Goal: Check status: Check status

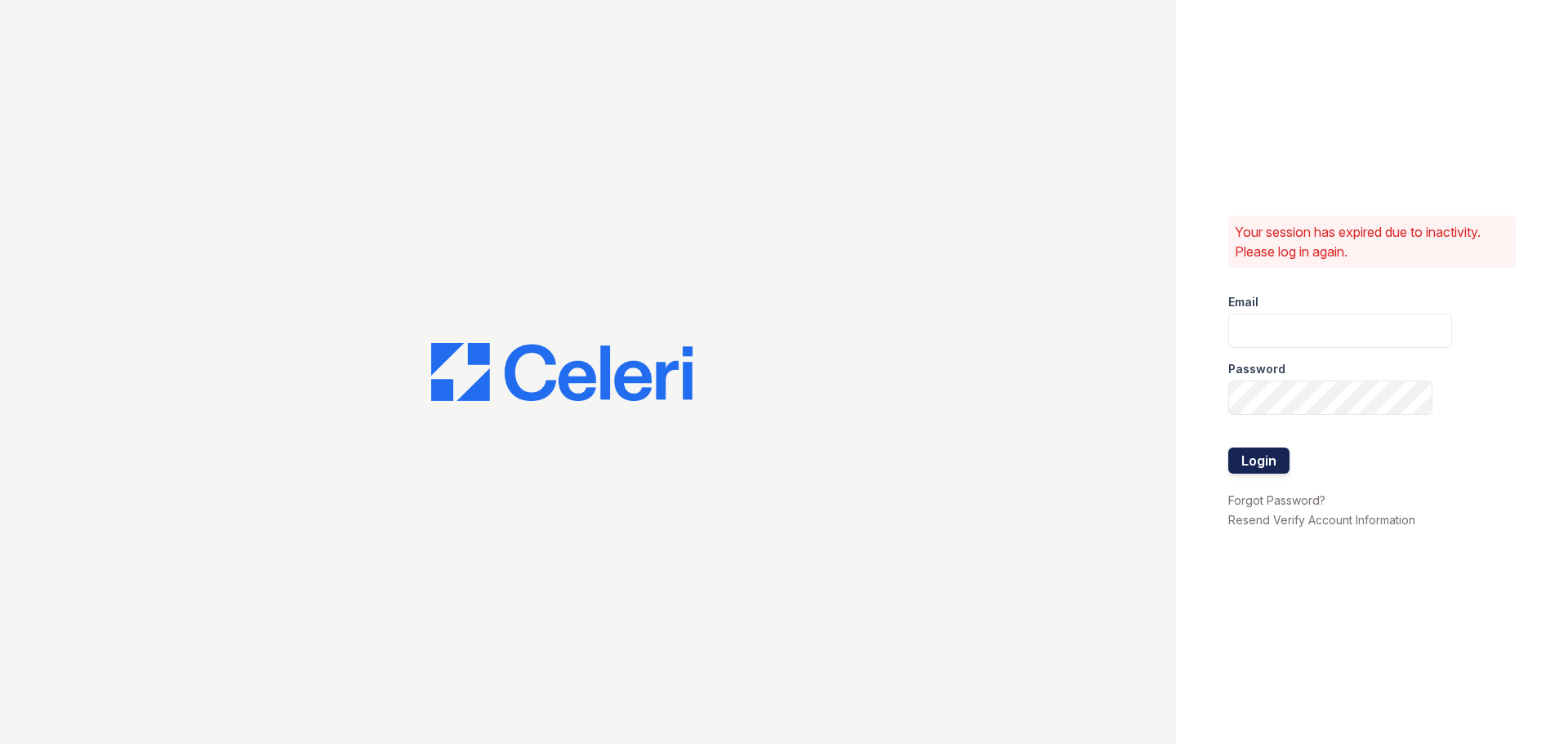
type input "[EMAIL_ADDRESS][DOMAIN_NAME]"
click at [1288, 457] on button "Login" at bounding box center [1258, 460] width 61 height 26
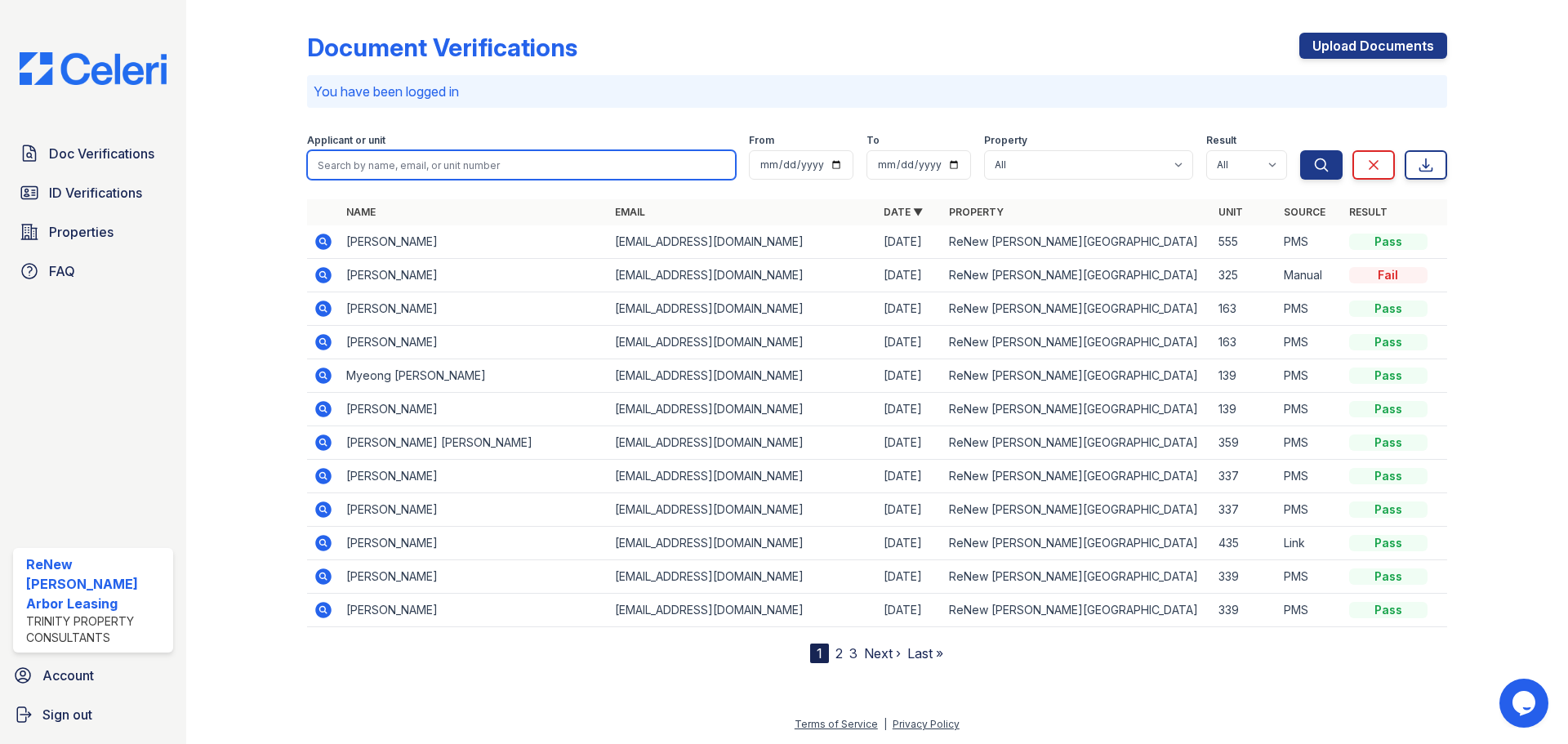
click at [485, 171] on input "search" at bounding box center [521, 164] width 429 height 29
type input "probal"
click at [1300, 150] on button "Search" at bounding box center [1321, 164] width 43 height 29
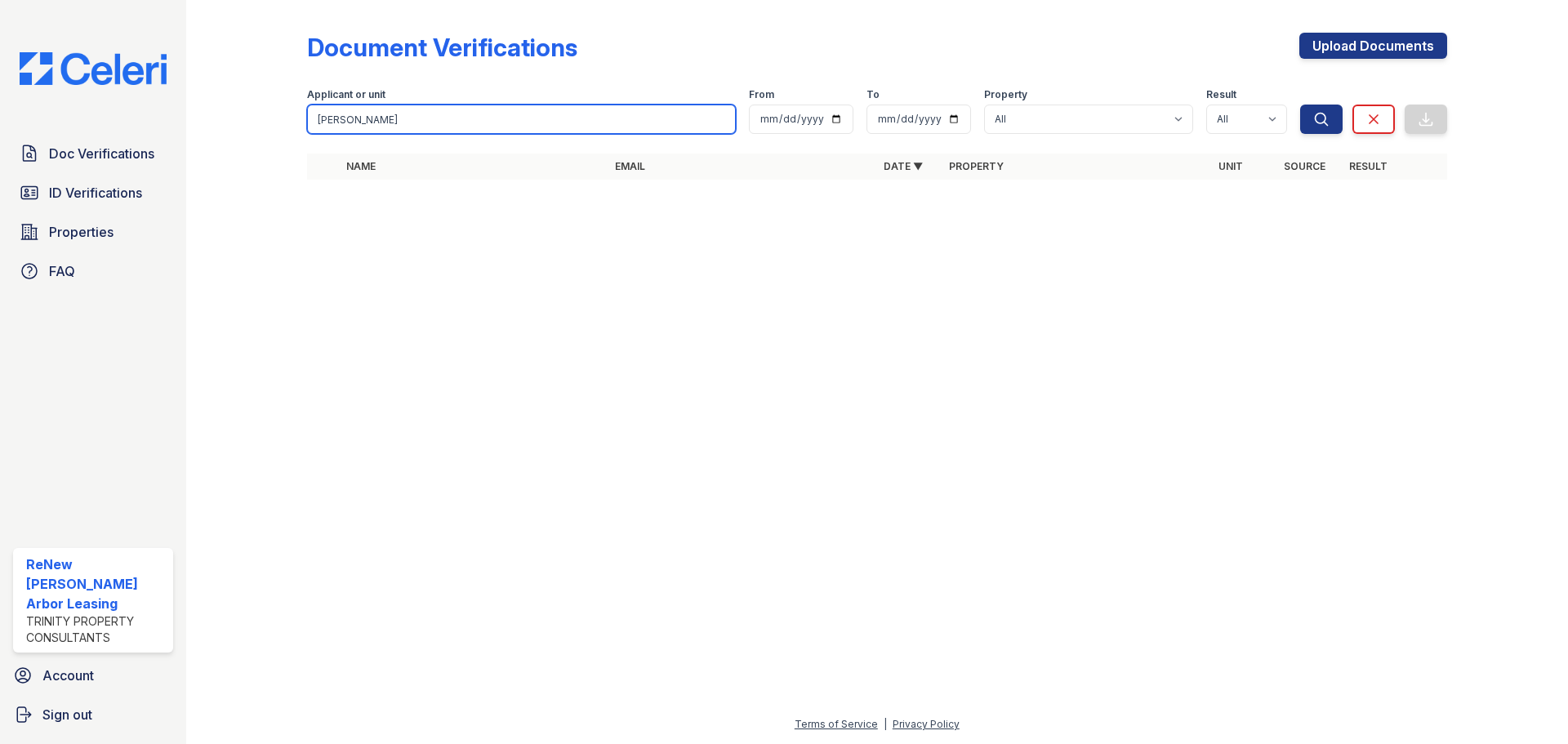
drag, startPoint x: 412, startPoint y: 126, endPoint x: 317, endPoint y: 123, distance: 95.0
click at [317, 123] on input "probal" at bounding box center [521, 119] width 429 height 29
paste input "Probal"
type input "Probal"
click at [1300, 105] on button "Search" at bounding box center [1321, 119] width 43 height 29
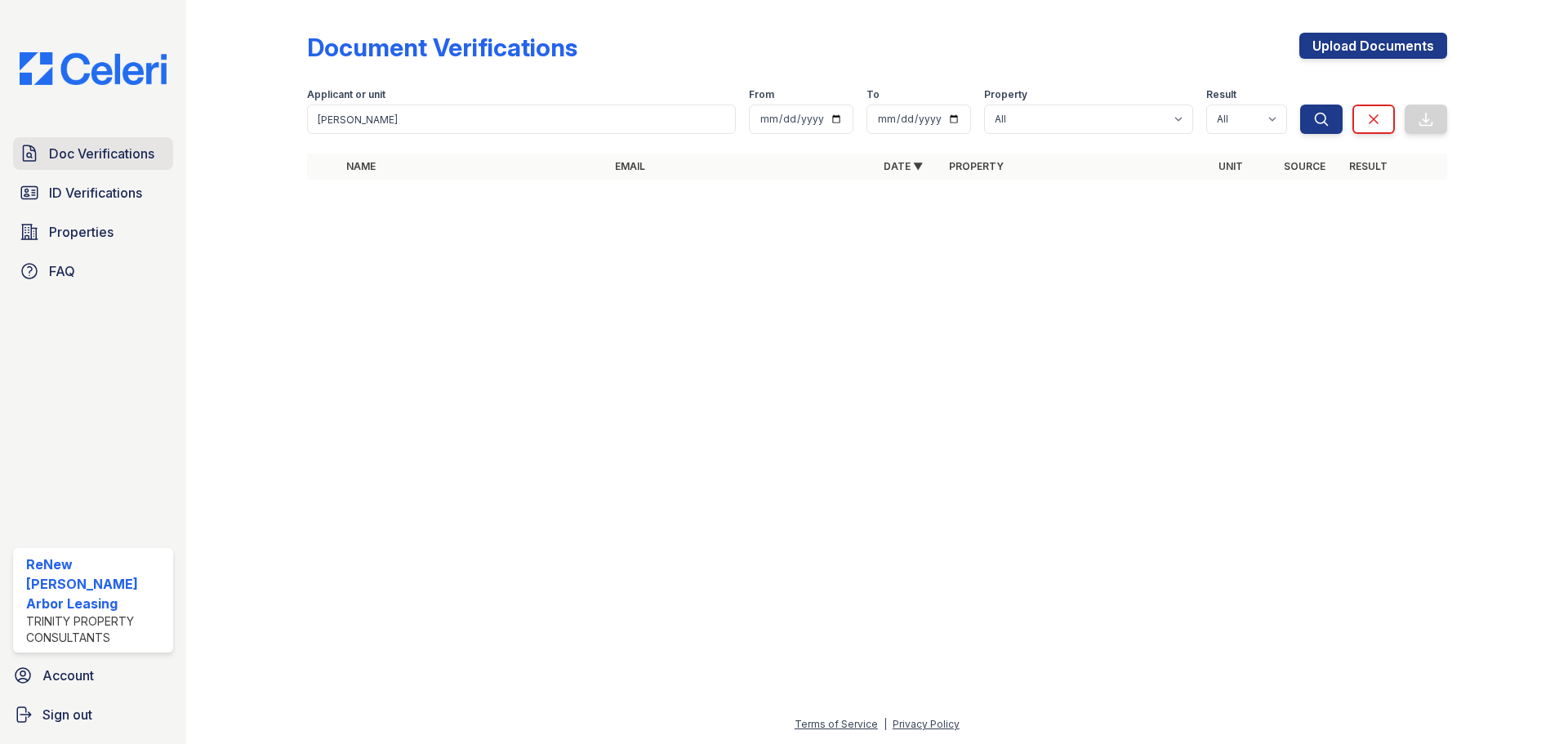
click at [149, 162] on span "Doc Verifications" at bounding box center [101, 154] width 106 height 20
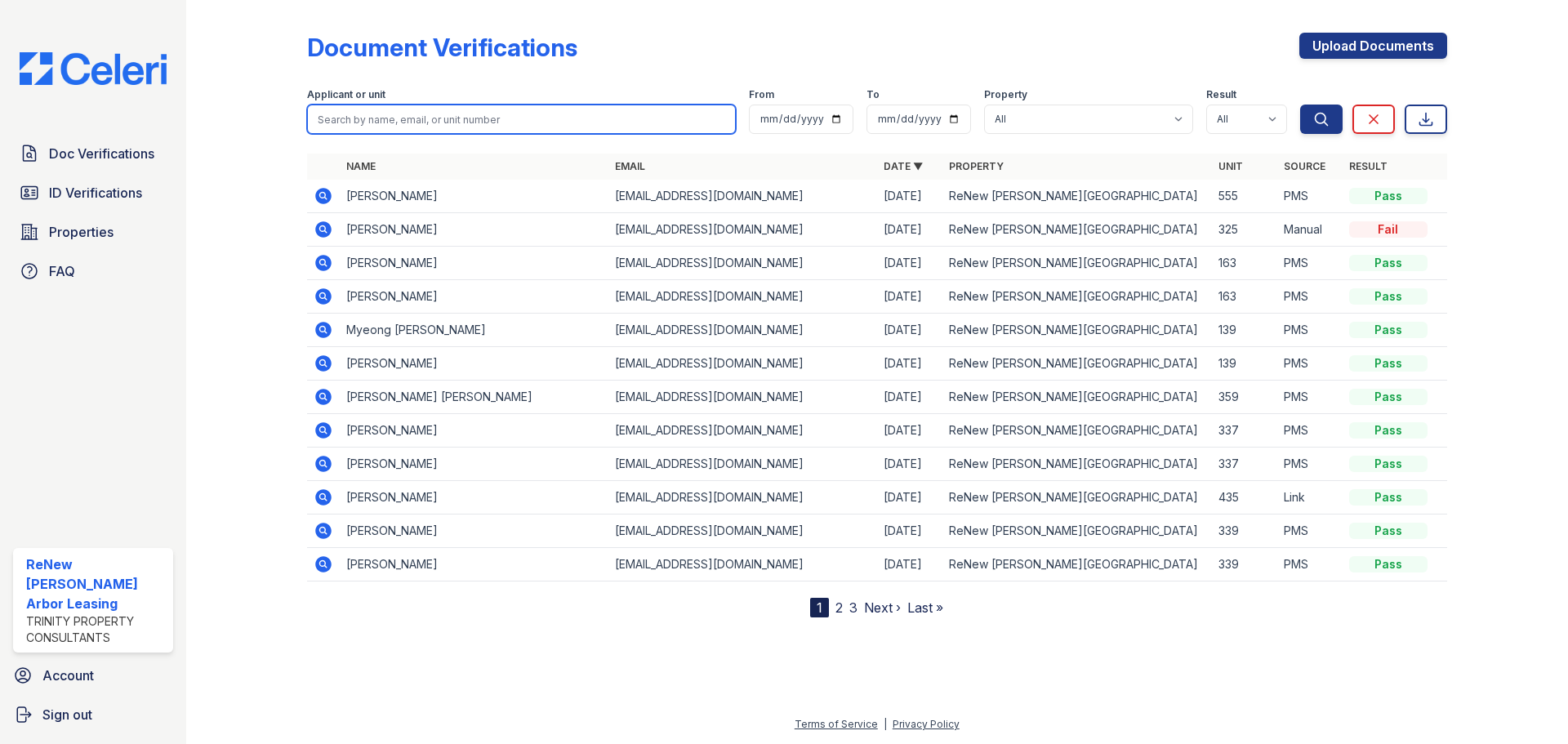
click at [423, 128] on input "search" at bounding box center [521, 119] width 429 height 29
click at [1300, 105] on button "Search" at bounding box center [1321, 119] width 43 height 29
click at [425, 121] on input "search" at bounding box center [521, 119] width 429 height 29
paste input "Probal"
type input "Probal"
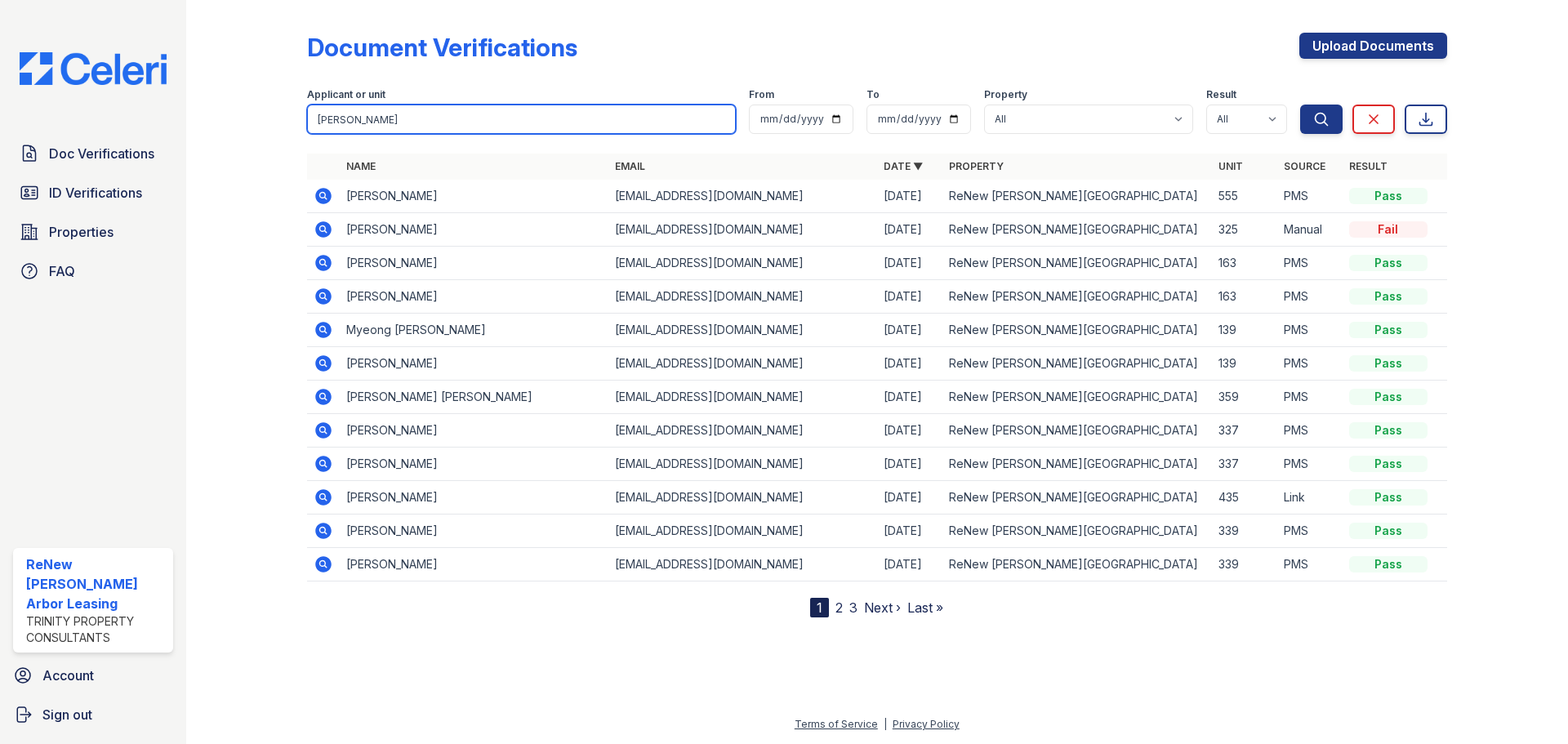
click at [1300, 105] on button "Search" at bounding box center [1321, 119] width 43 height 29
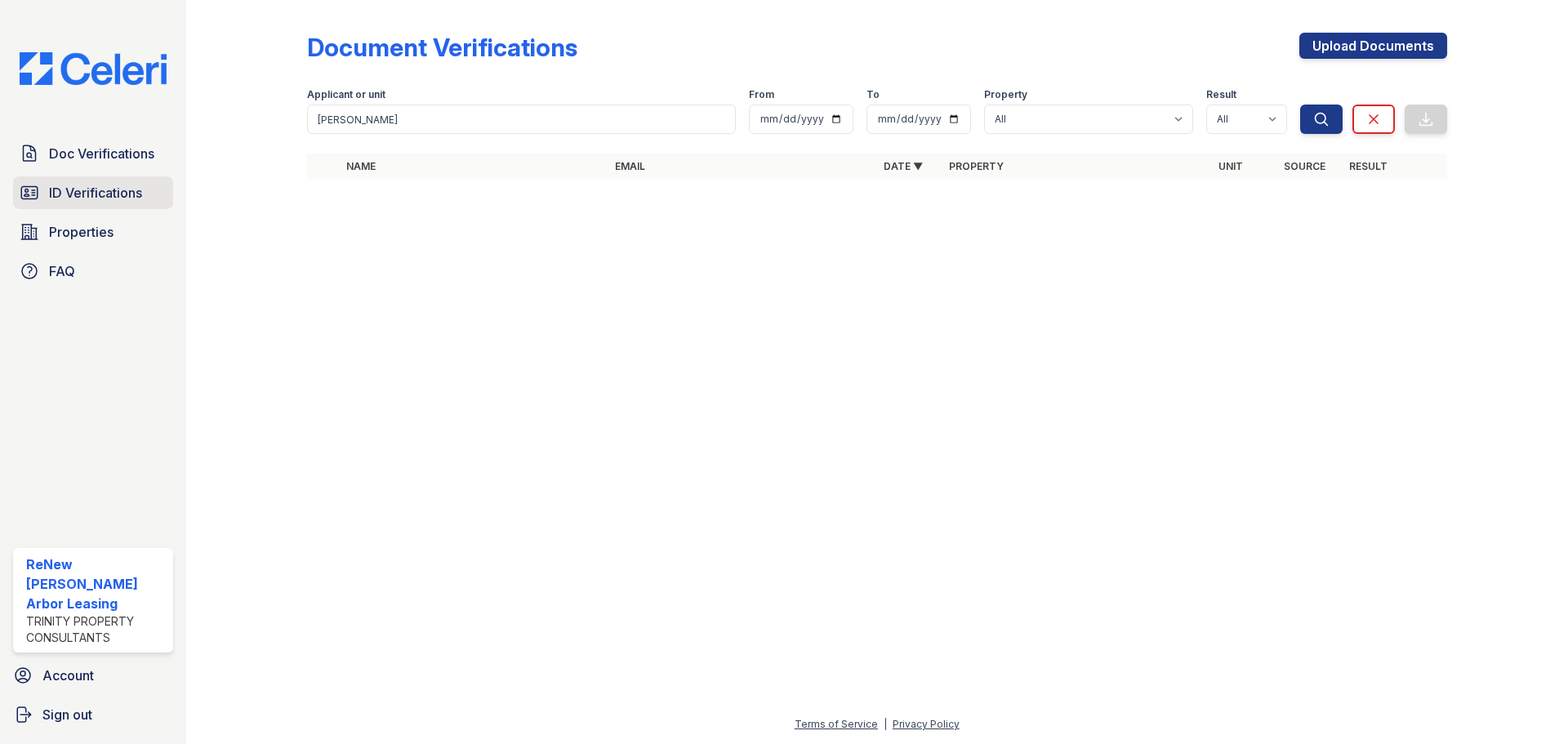
click at [129, 188] on span "ID Verifications" at bounding box center [95, 193] width 93 height 20
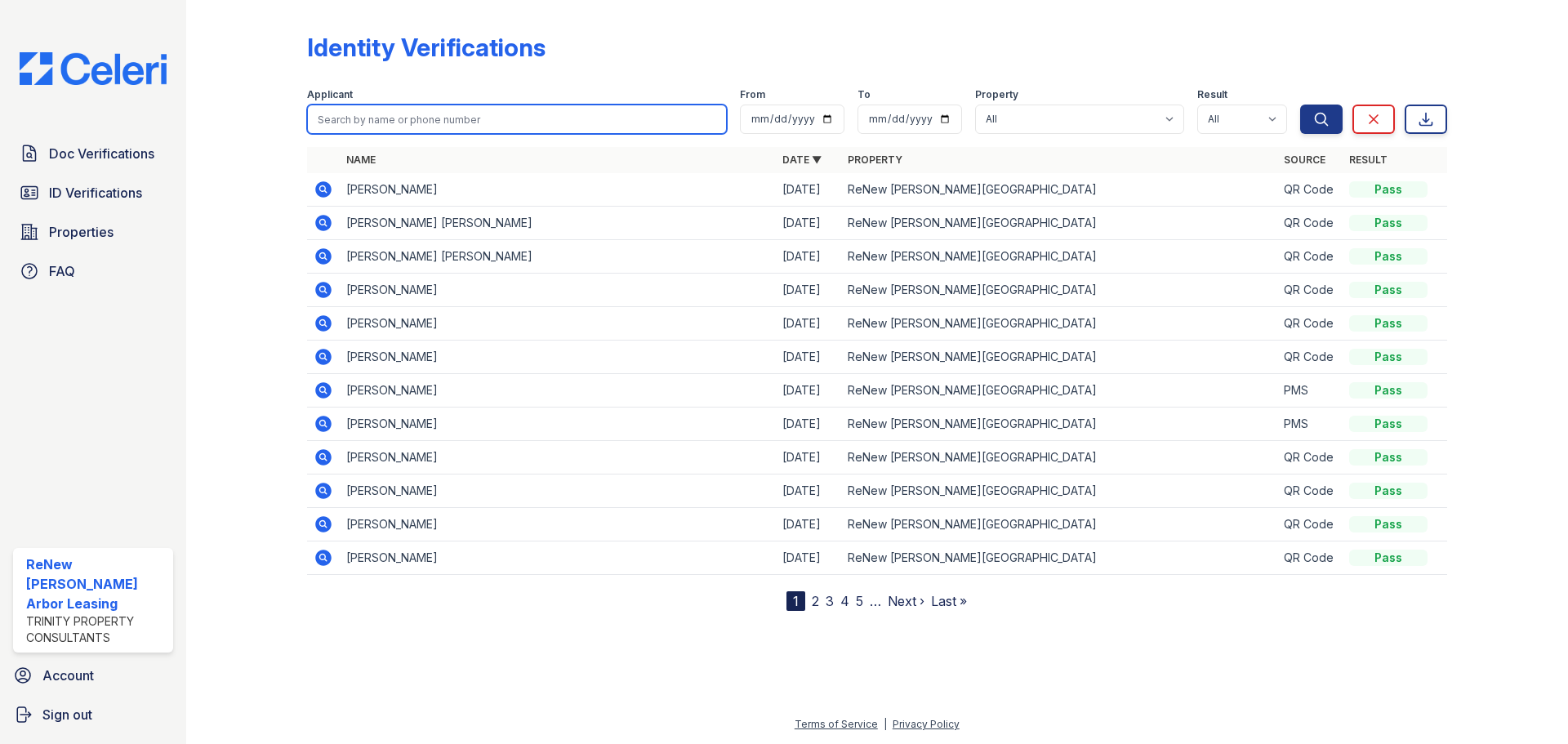
click at [436, 124] on input "search" at bounding box center [516, 119] width 420 height 29
paste input "Probal"
type input "Probal"
click at [1300, 105] on button "Search" at bounding box center [1321, 119] width 43 height 29
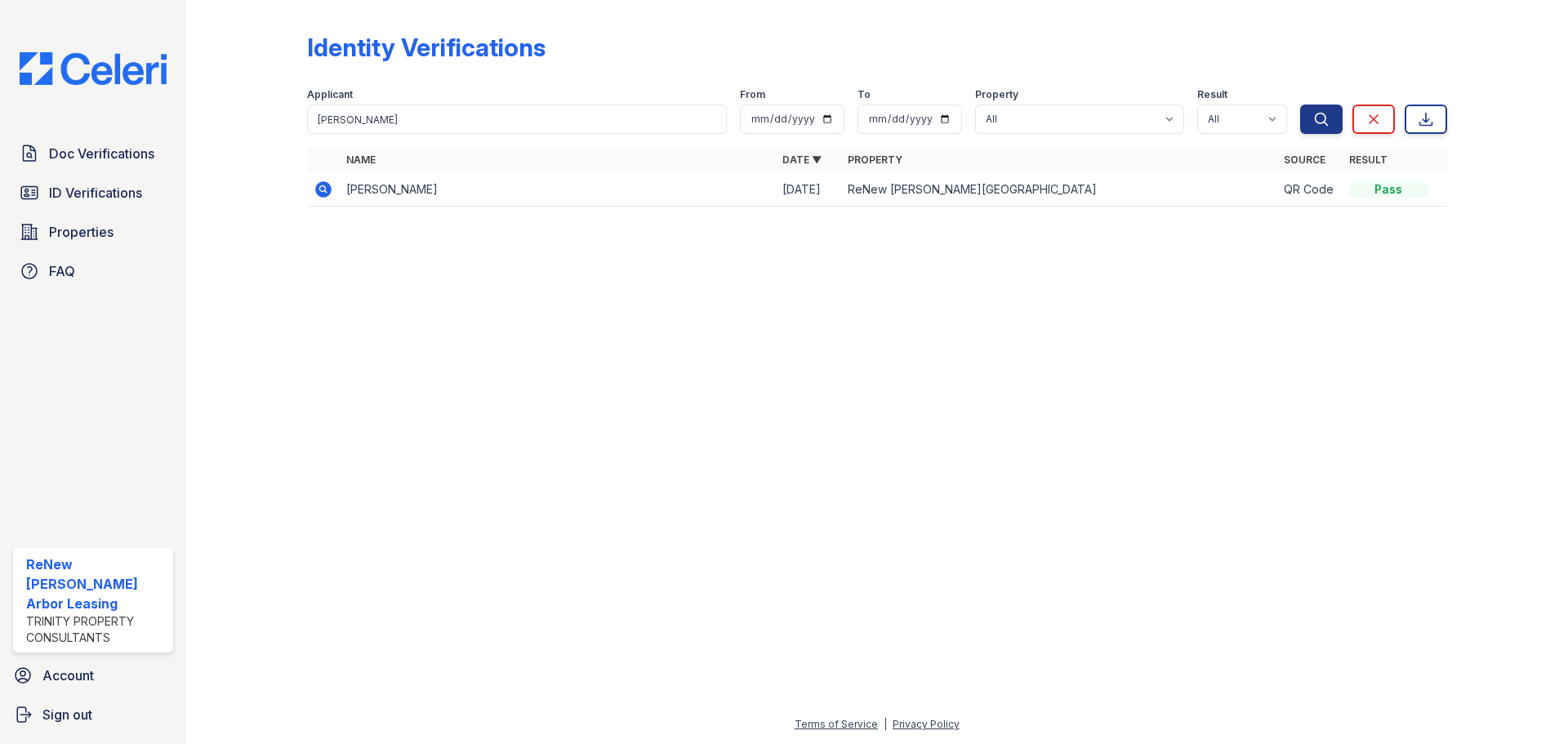
click at [322, 187] on icon at bounding box center [322, 188] width 4 height 4
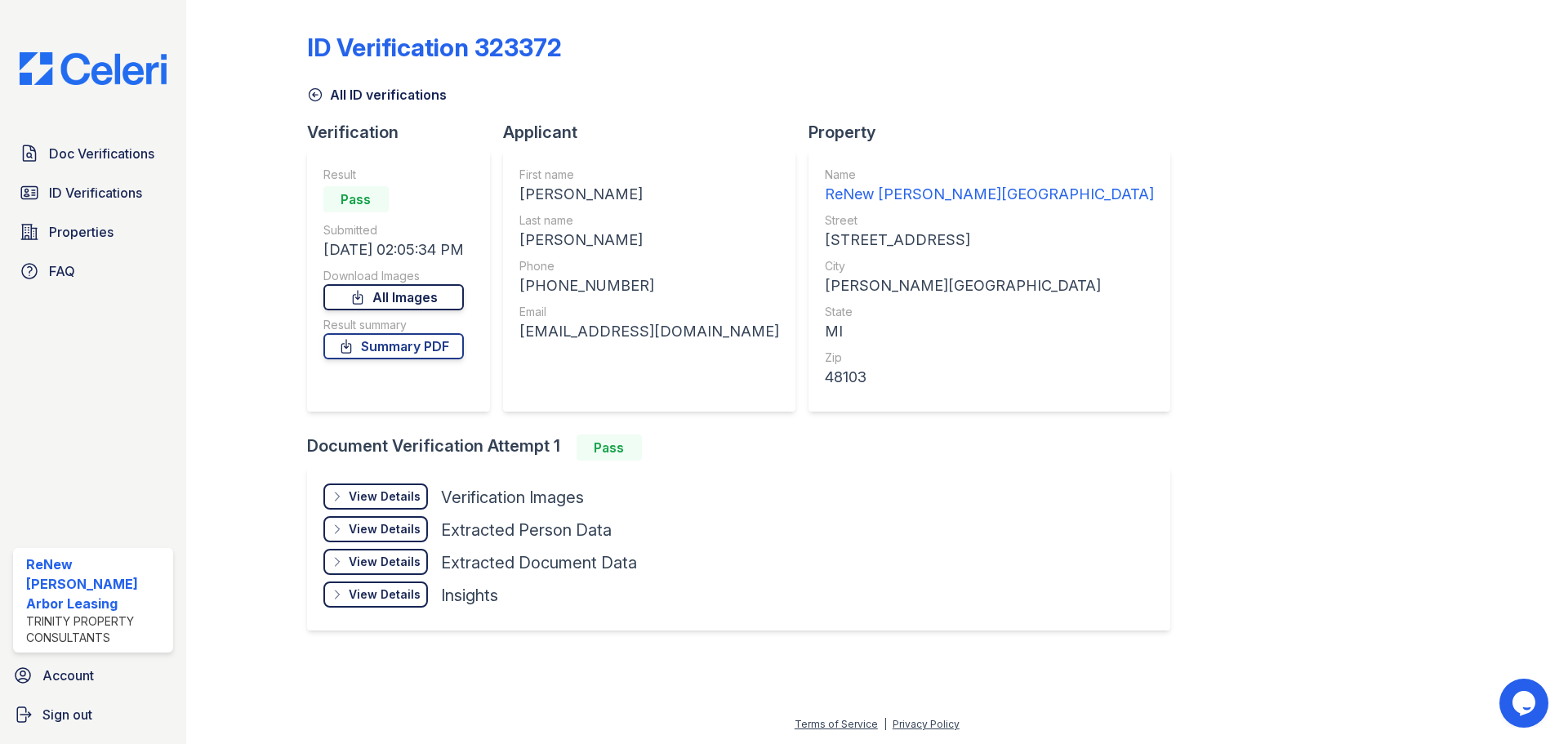
click at [406, 298] on link "All Images" at bounding box center [393, 297] width 140 height 26
click at [414, 348] on link "Summary PDF" at bounding box center [393, 345] width 140 height 26
click at [120, 197] on span "ID Verifications" at bounding box center [95, 193] width 93 height 20
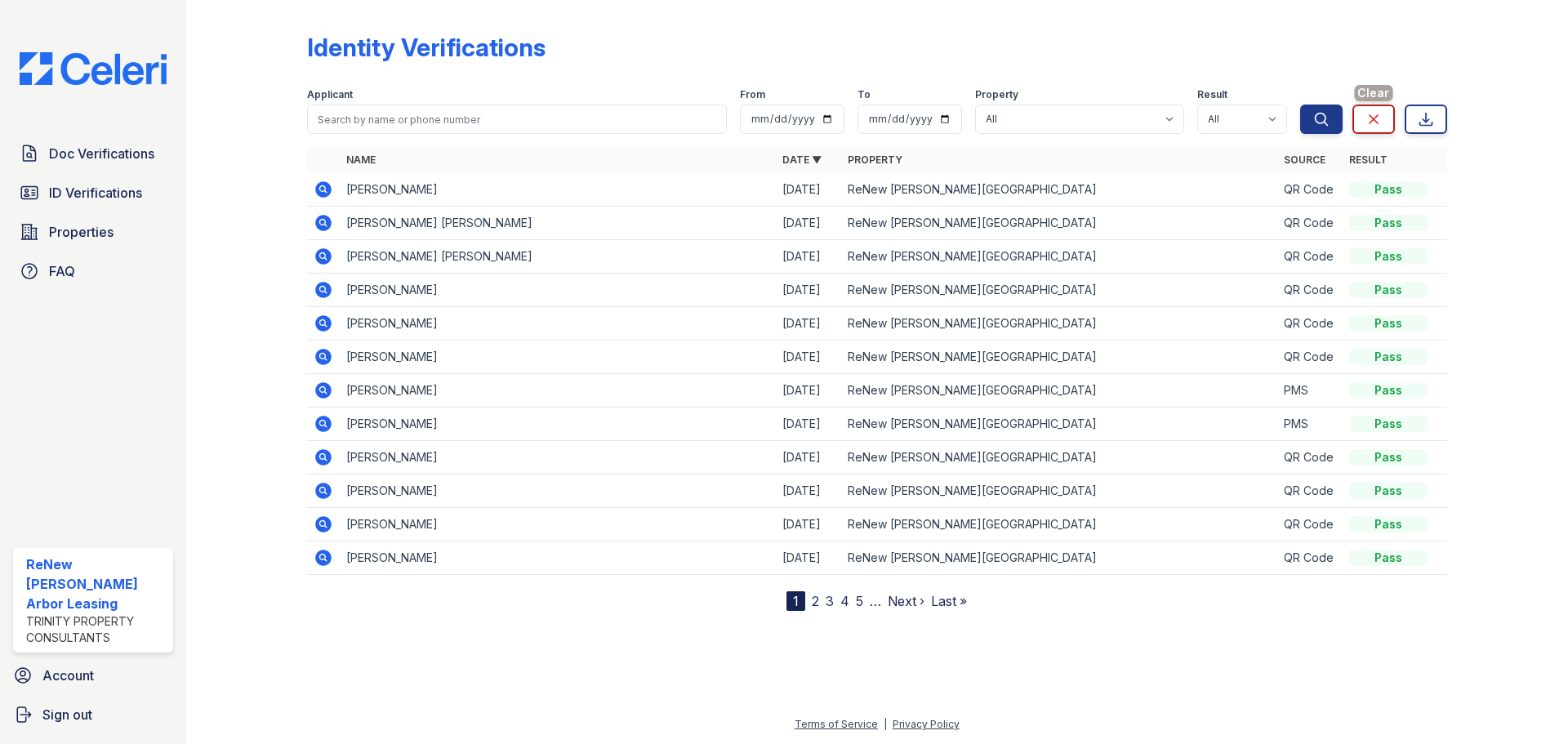
click at [1370, 115] on icon at bounding box center [1373, 119] width 16 height 16
click at [145, 188] on link "ID Verifications" at bounding box center [93, 193] width 160 height 33
click at [1329, 121] on button "Search" at bounding box center [1321, 119] width 43 height 29
click at [1429, 120] on icon at bounding box center [1425, 119] width 16 height 16
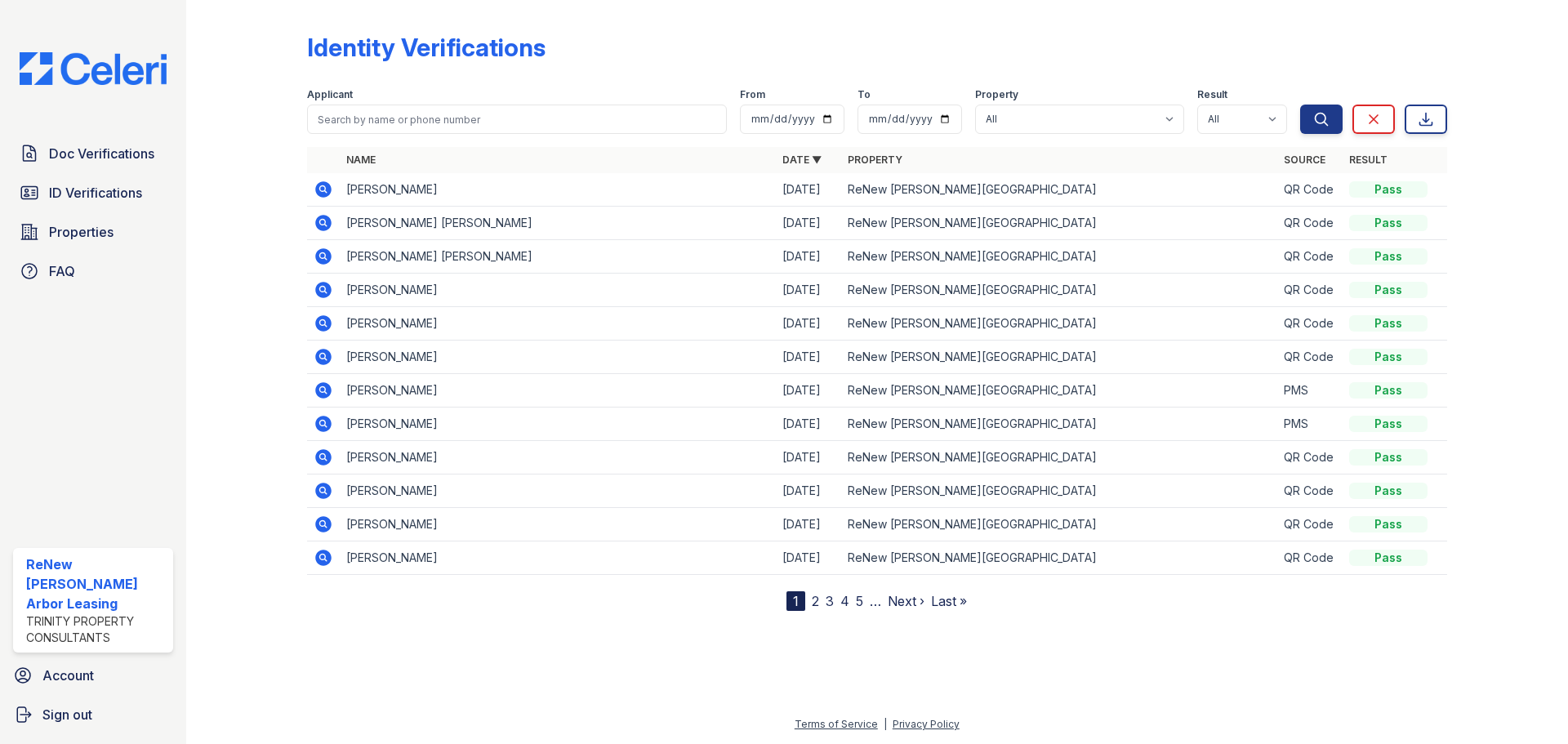
drag, startPoint x: 1459, startPoint y: 1, endPoint x: 1175, endPoint y: 28, distance: 285.3
click at [1175, 28] on div "Identity Verifications Filter Applicant From To Property All ReNew [PERSON_NAME…" at bounding box center [877, 308] width 1139 height 605
click at [118, 197] on span "ID Verifications" at bounding box center [95, 193] width 93 height 20
click at [107, 229] on span "Properties" at bounding box center [81, 232] width 65 height 20
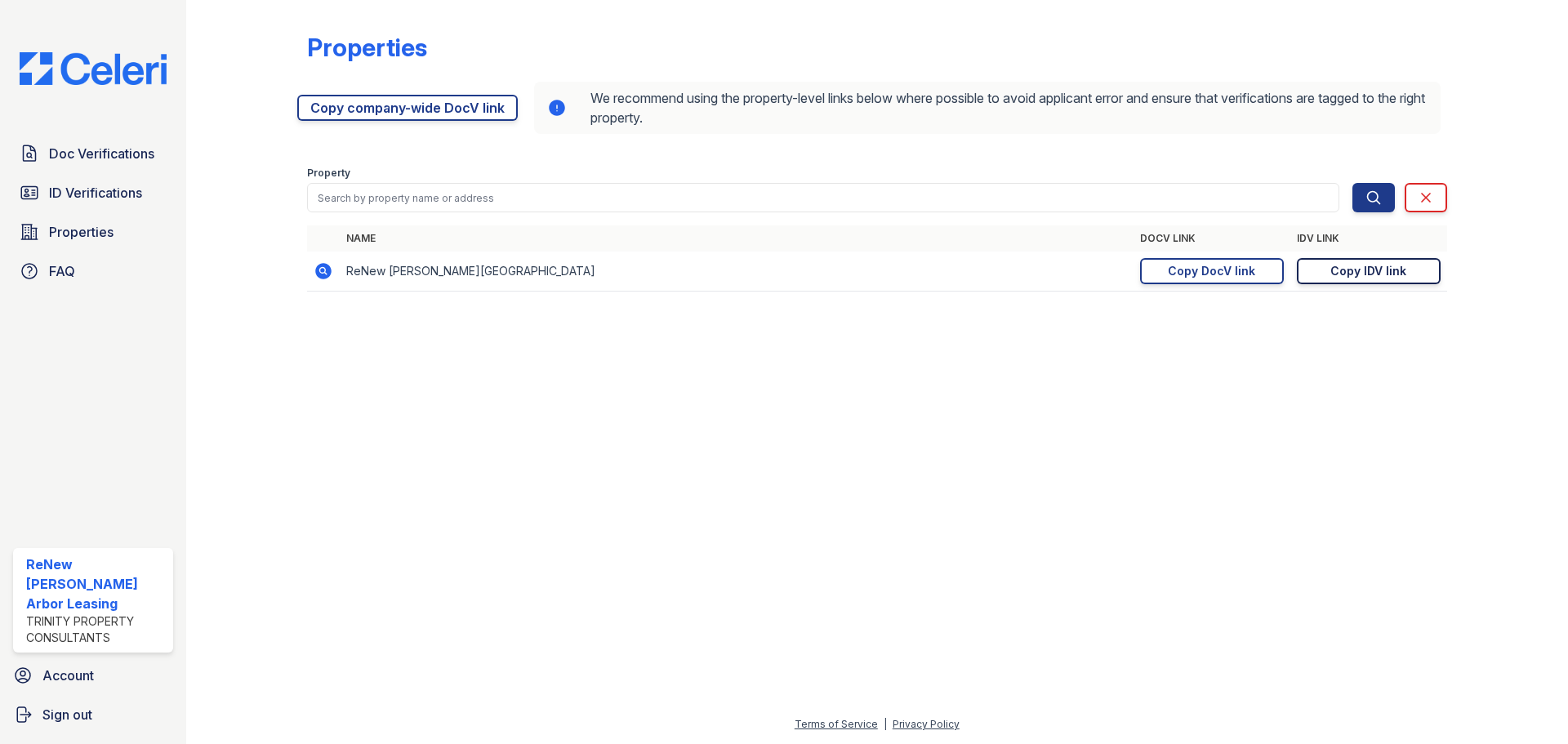
click at [1336, 268] on div "Copy IDV link" at bounding box center [1368, 271] width 76 height 16
click at [108, 162] on span "Doc Verifications" at bounding box center [101, 154] width 106 height 20
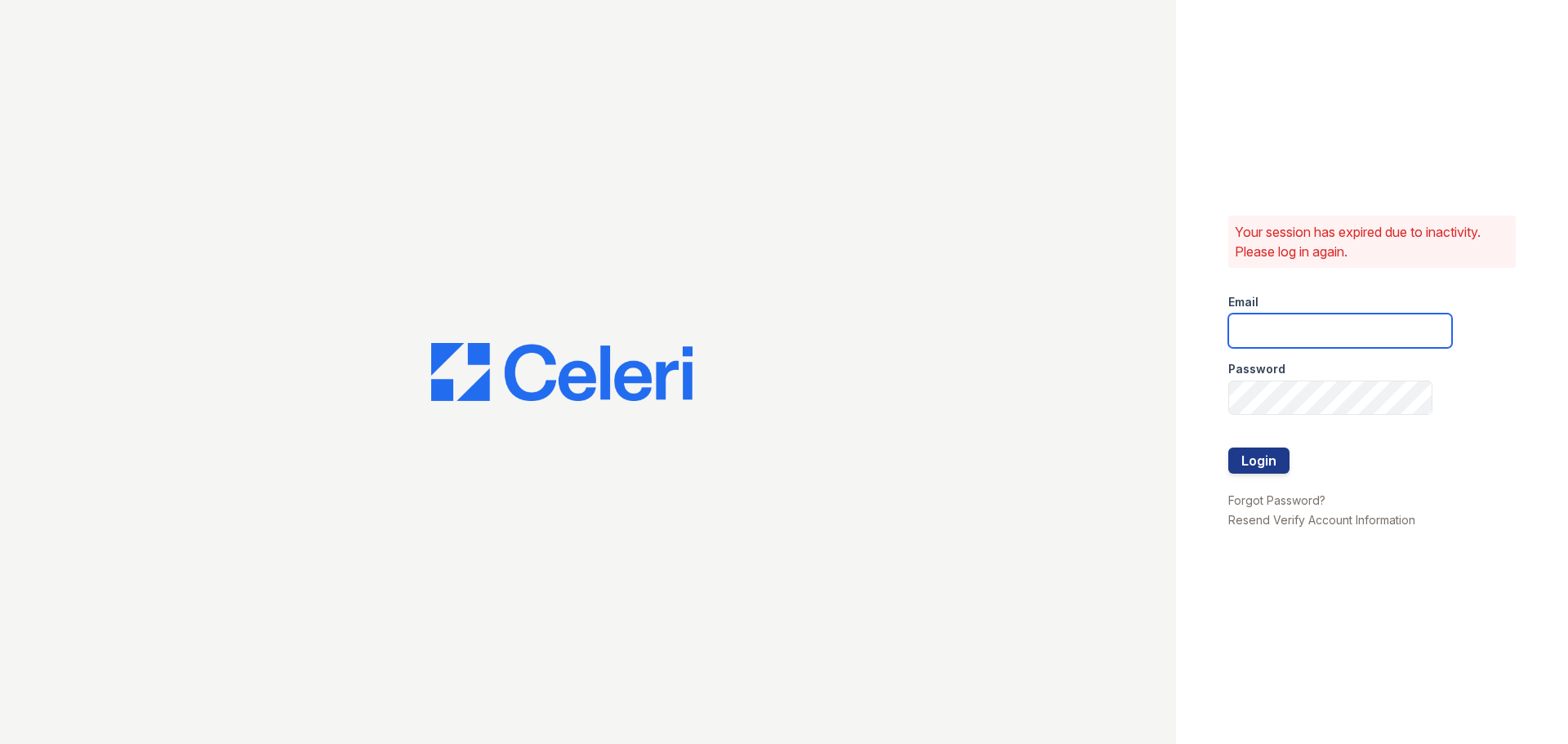
type input "[EMAIL_ADDRESS][DOMAIN_NAME]"
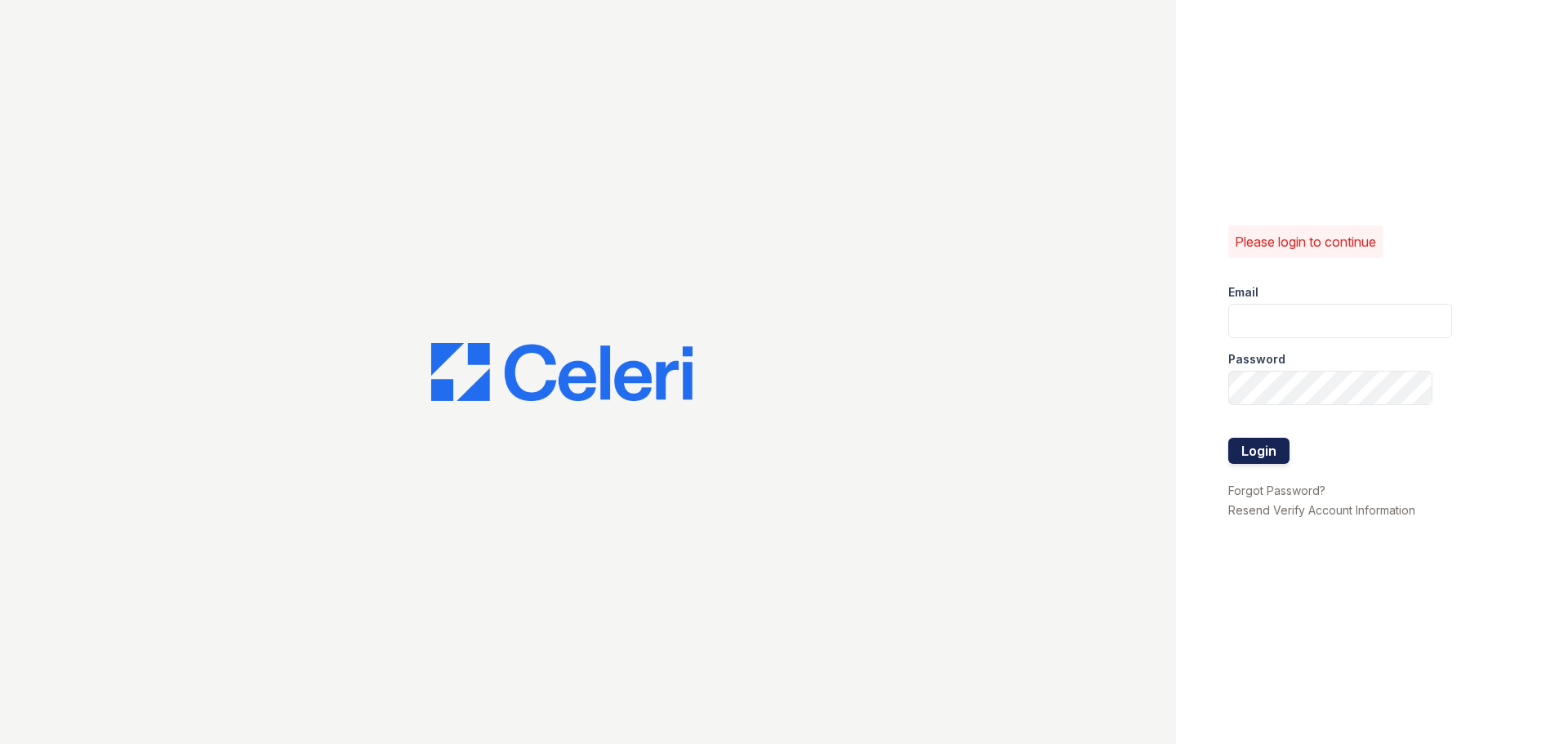
type input "[EMAIL_ADDRESS][DOMAIN_NAME]"
drag, startPoint x: 1276, startPoint y: 442, endPoint x: 1265, endPoint y: 439, distance: 11.4
click at [1275, 442] on button "Login" at bounding box center [1258, 450] width 61 height 26
